Goal: Task Accomplishment & Management: Complete application form

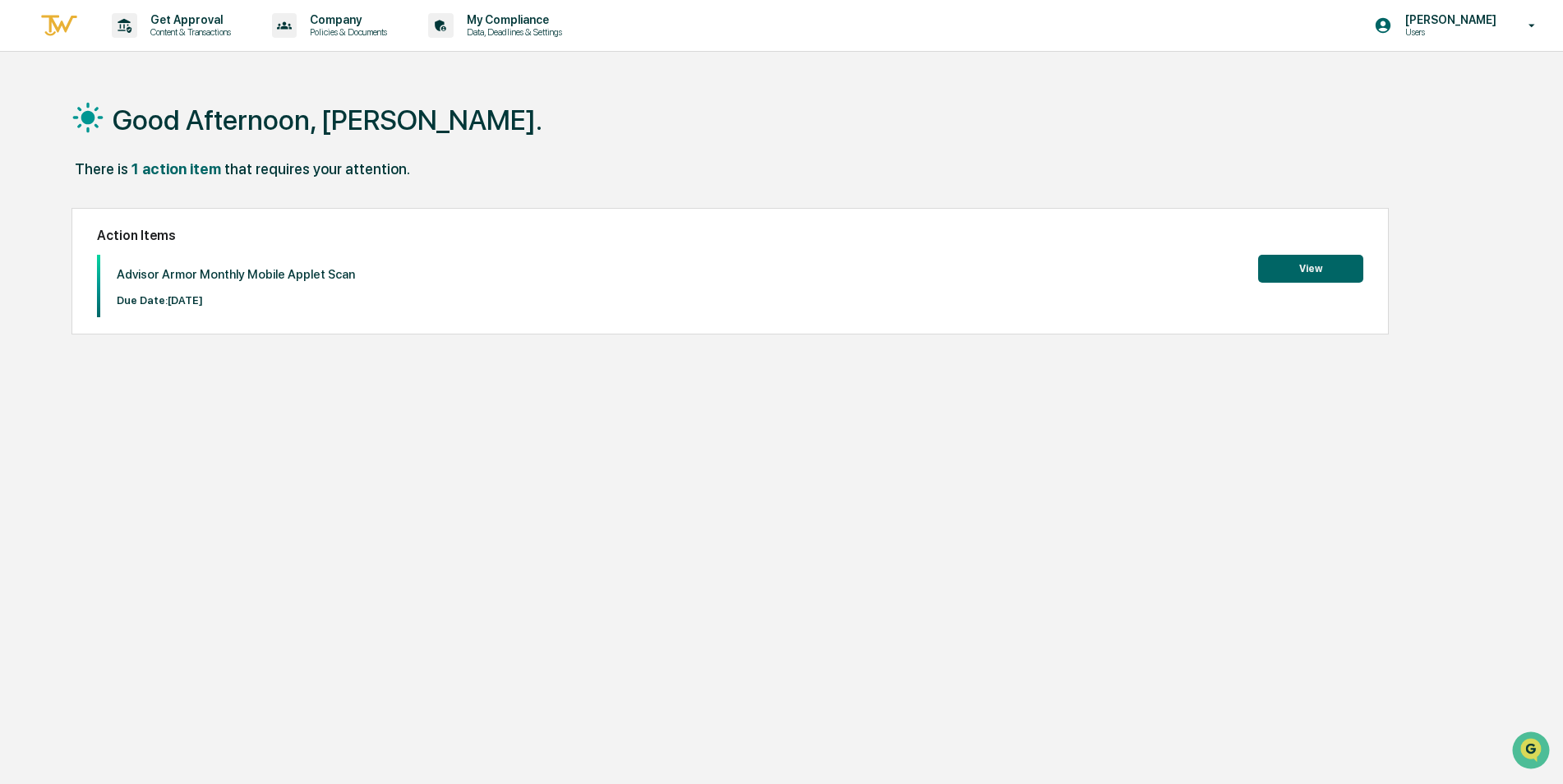
click at [1314, 269] on button "View" at bounding box center [1310, 269] width 105 height 28
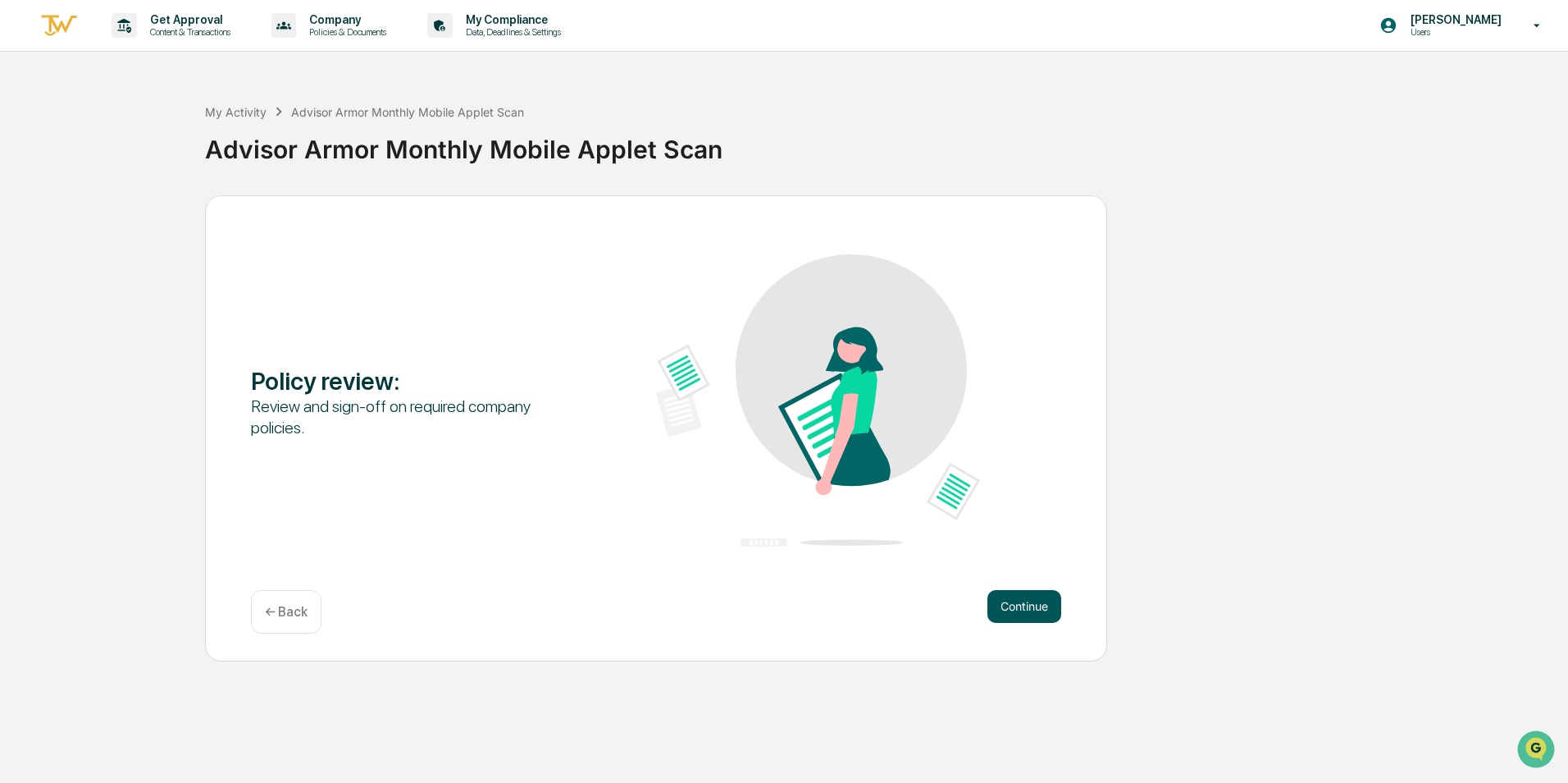
click at [1048, 609] on button "Continue" at bounding box center [1025, 605] width 74 height 33
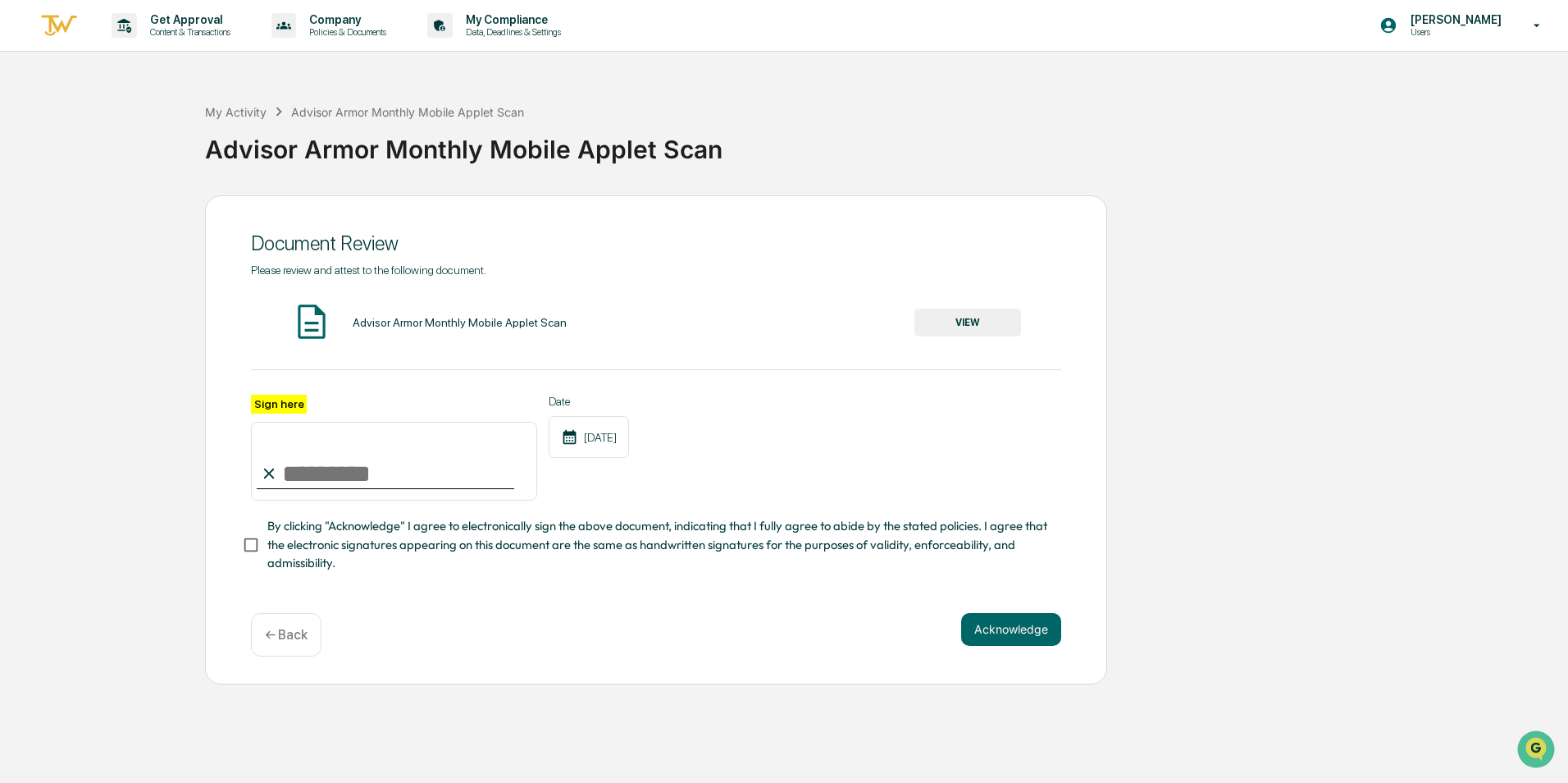
click at [1002, 315] on button "VIEW" at bounding box center [967, 323] width 107 height 28
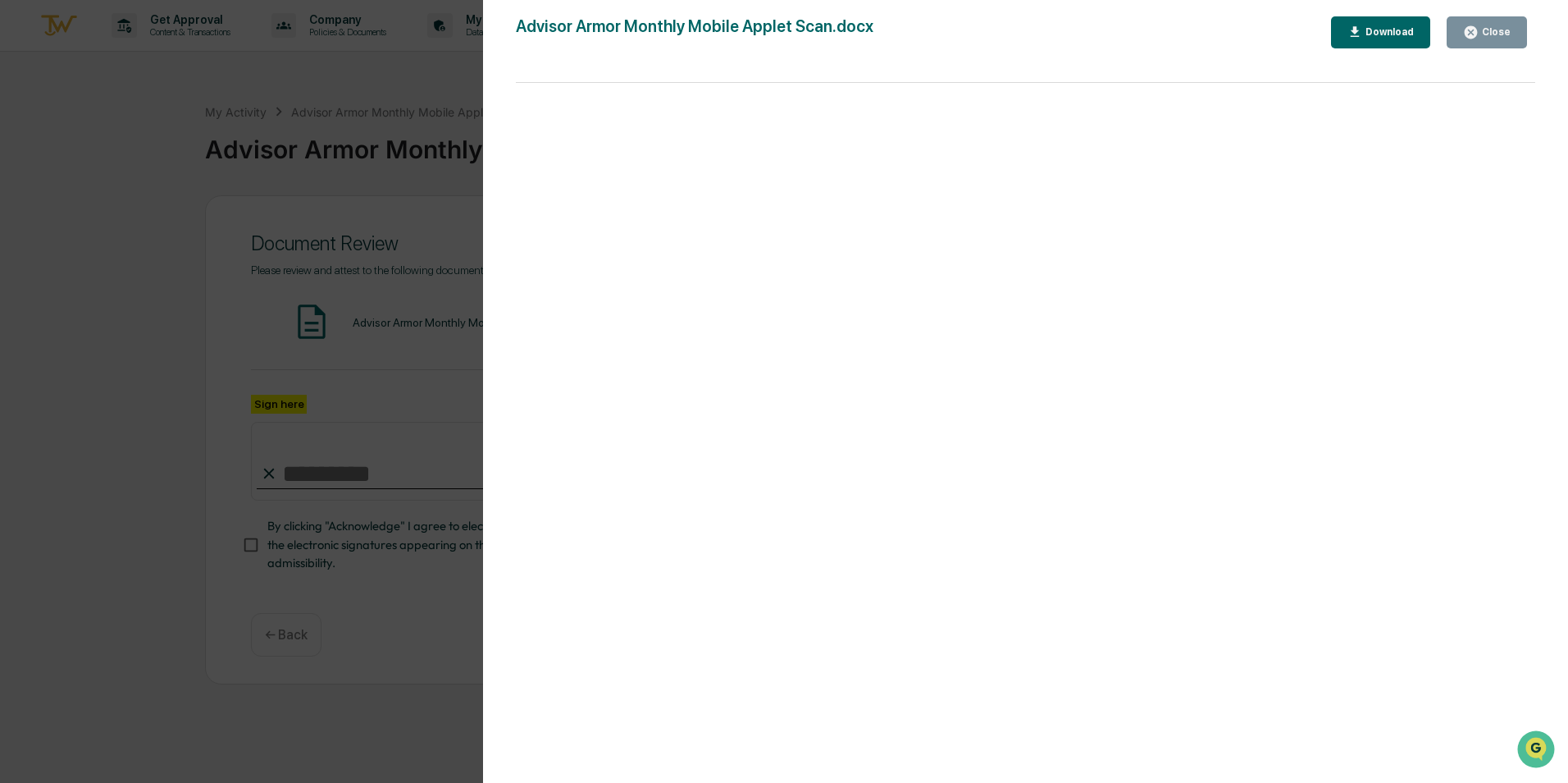
click at [1396, 26] on div "Download" at bounding box center [1381, 33] width 67 height 16
click at [1534, 32] on div "Close Download" at bounding box center [1433, 33] width 204 height 32
click at [1502, 31] on div "Close" at bounding box center [1495, 32] width 32 height 11
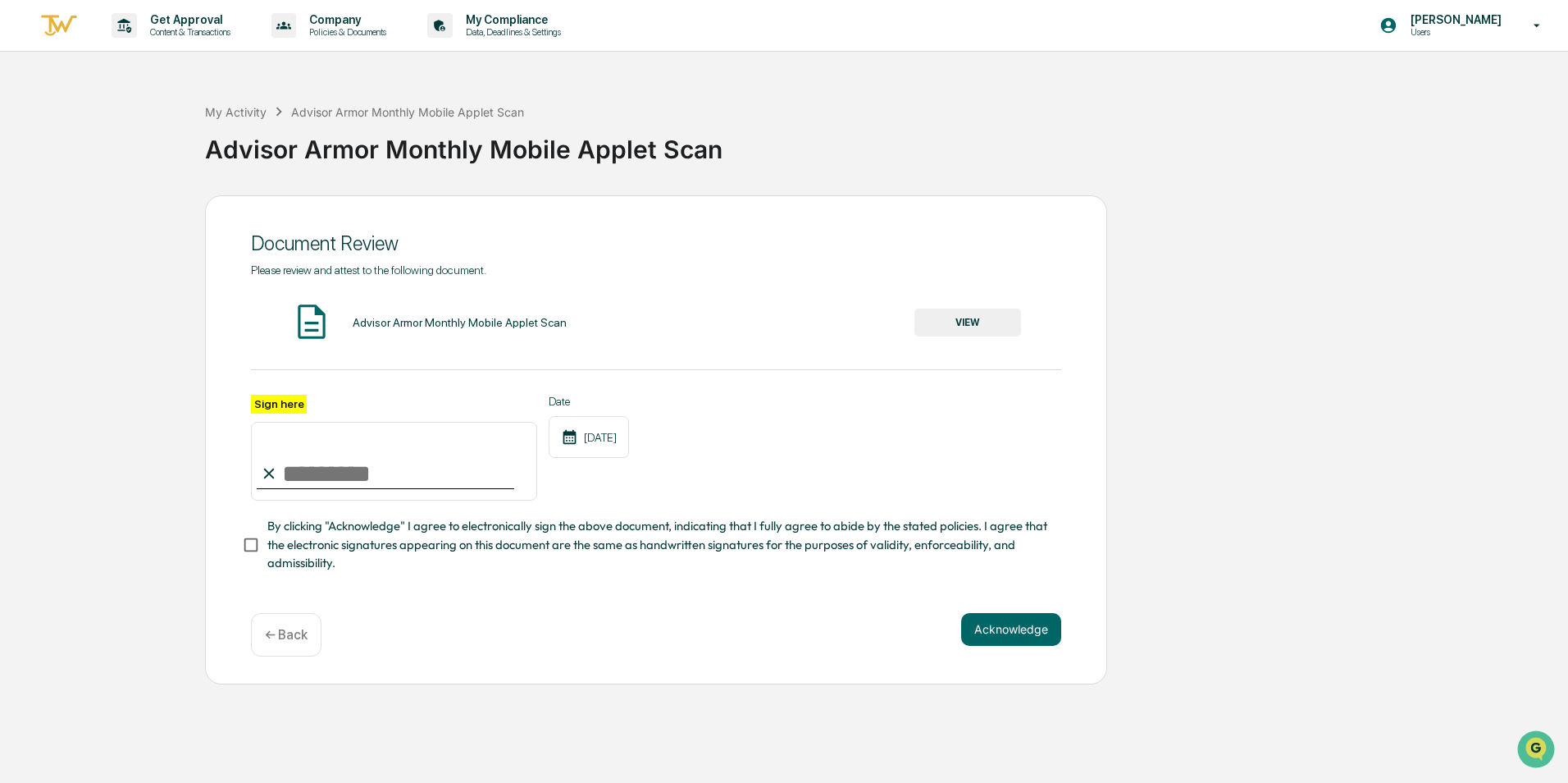
click at [313, 457] on input "Sign here" at bounding box center [394, 460] width 286 height 79
type input "**********"
click at [1014, 641] on button "Acknowledge" at bounding box center [1011, 628] width 100 height 33
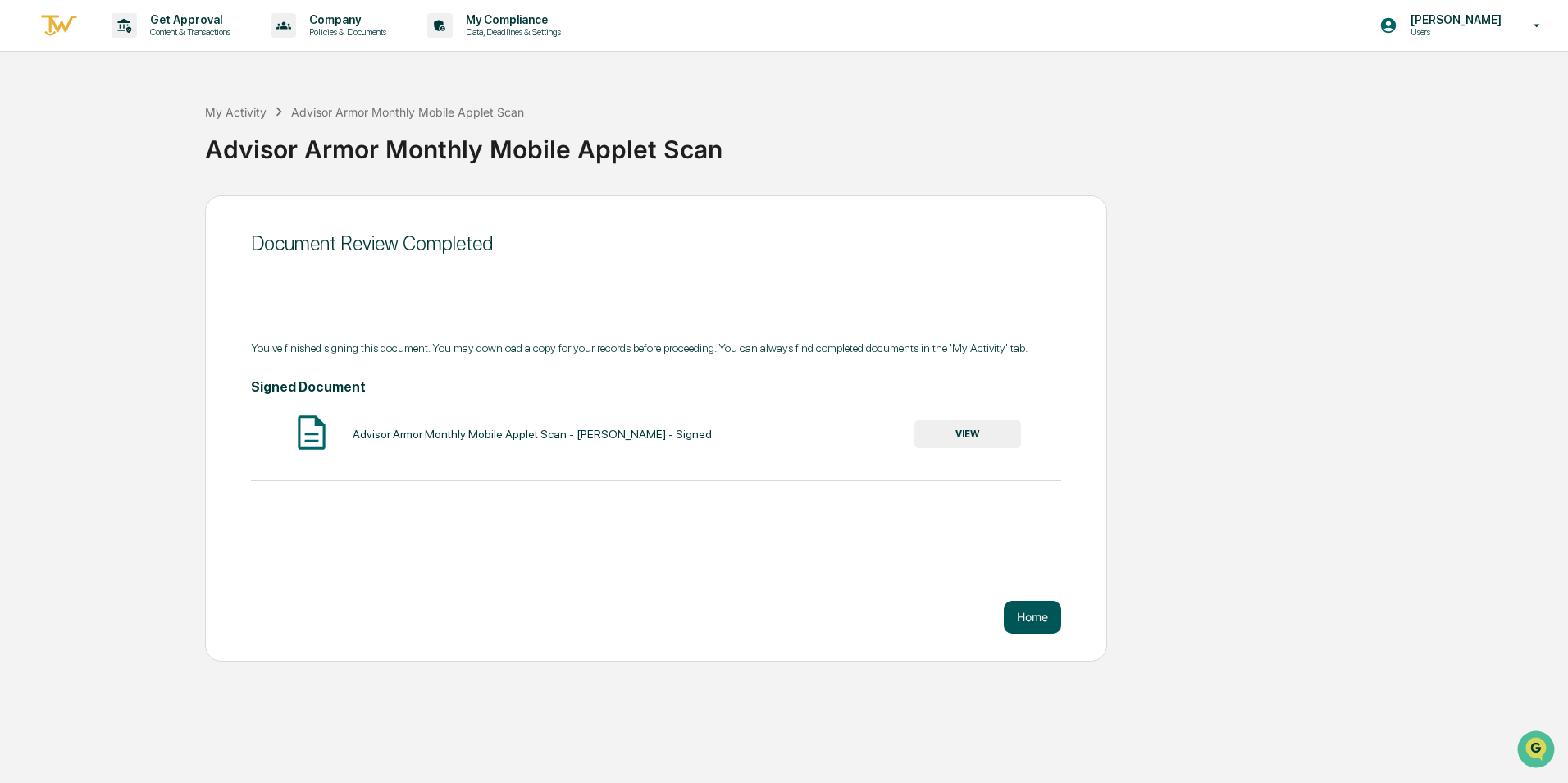
click at [1028, 619] on button "Home" at bounding box center [1032, 617] width 57 height 33
